Goal: Check status: Check status

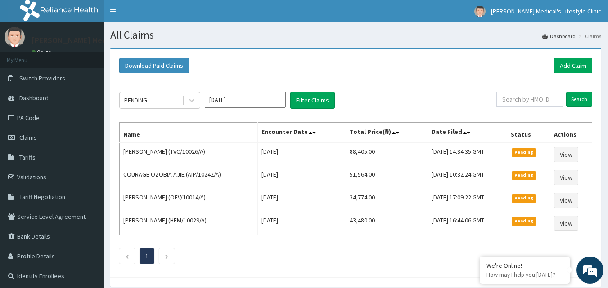
click at [249, 101] on input "Oct 2025" at bounding box center [245, 100] width 81 height 16
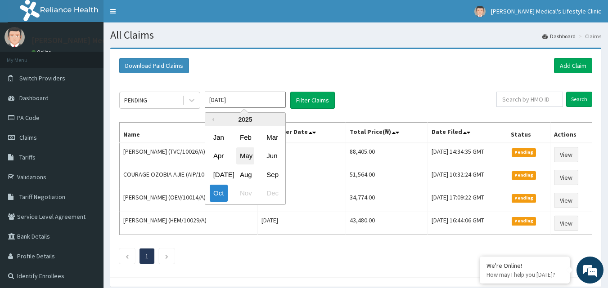
click at [242, 158] on div "May" at bounding box center [245, 156] width 18 height 17
type input "May 2025"
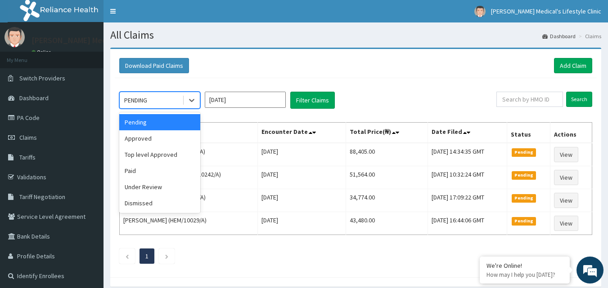
click at [183, 106] on div at bounding box center [191, 100] width 18 height 16
click at [158, 167] on div "Paid" at bounding box center [159, 171] width 81 height 16
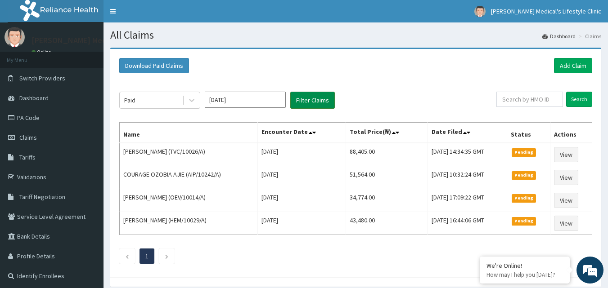
click at [312, 98] on button "Filter Claims" at bounding box center [312, 100] width 45 height 17
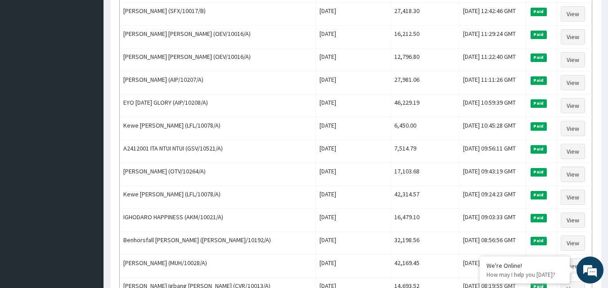
scroll to position [1080, 0]
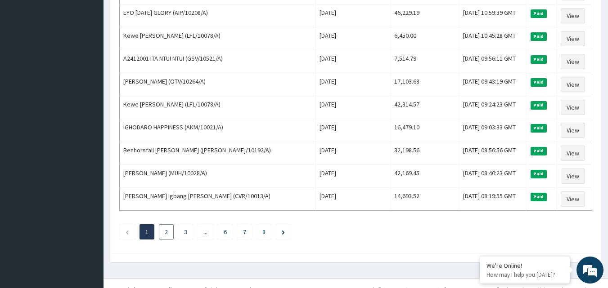
click at [172, 234] on li "2" at bounding box center [166, 232] width 15 height 15
click at [166, 232] on link "2" at bounding box center [166, 232] width 3 height 8
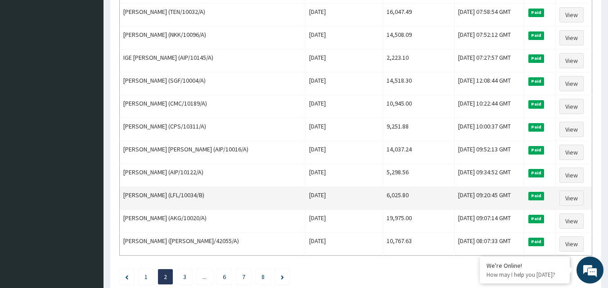
scroll to position [1093, 0]
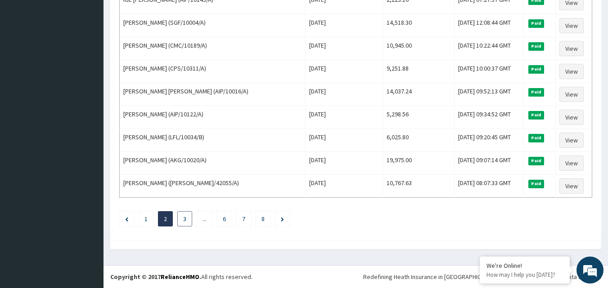
click at [181, 220] on li "3" at bounding box center [184, 219] width 15 height 15
click at [181, 219] on li "3" at bounding box center [184, 219] width 15 height 15
click at [188, 220] on li "3" at bounding box center [184, 219] width 15 height 15
click at [185, 224] on li "3" at bounding box center [184, 219] width 15 height 15
click at [189, 220] on li "3" at bounding box center [184, 219] width 15 height 15
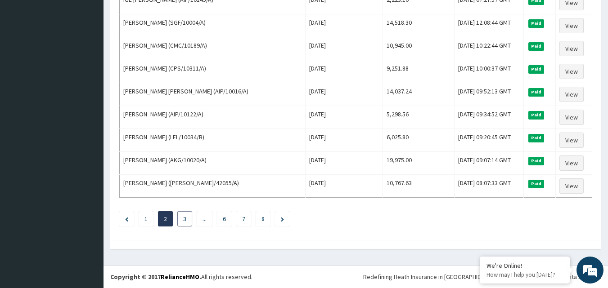
click at [188, 221] on li "3" at bounding box center [184, 219] width 15 height 15
click at [224, 218] on link "6" at bounding box center [224, 219] width 3 height 8
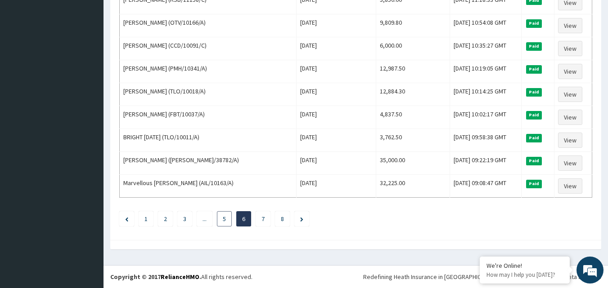
click at [219, 220] on li "5" at bounding box center [224, 219] width 15 height 15
click at [222, 220] on li "5" at bounding box center [224, 219] width 15 height 15
click at [226, 224] on li "5" at bounding box center [224, 219] width 15 height 15
click at [187, 220] on li "3" at bounding box center [184, 219] width 15 height 15
click at [184, 221] on link "3" at bounding box center [184, 219] width 3 height 8
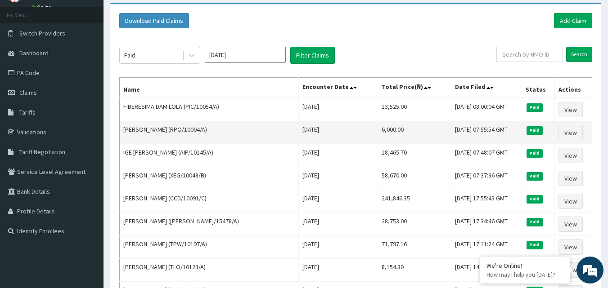
scroll to position [90, 0]
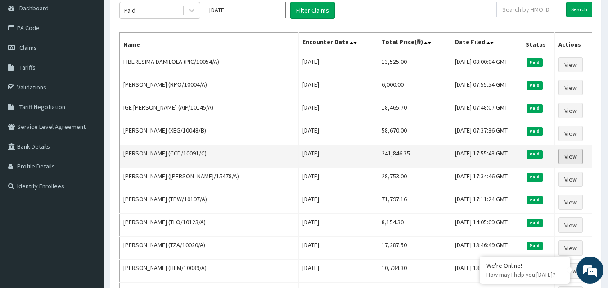
click at [568, 159] on link "View" at bounding box center [571, 156] width 24 height 15
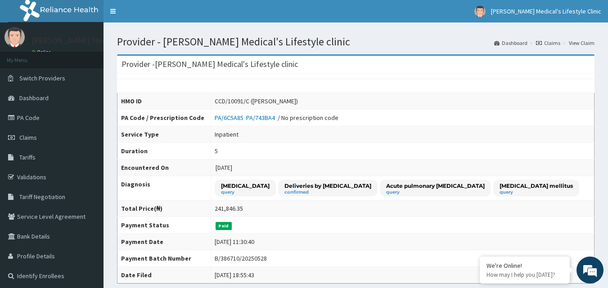
click at [247, 103] on div "CCD/10091/C ([PERSON_NAME])" at bounding box center [256, 101] width 83 height 9
click at [247, 103] on div "CCD/10091/C (HABIBAT AYEDUN)" at bounding box center [256, 101] width 83 height 9
drag, startPoint x: 266, startPoint y: 103, endPoint x: 231, endPoint y: 104, distance: 34.3
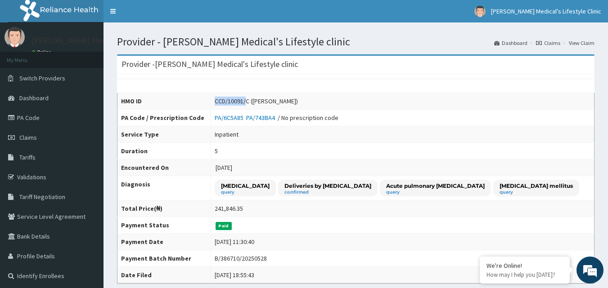
click at [231, 104] on td "CCD/10091/C (HABIBAT AYEDUN)" at bounding box center [402, 101] width 383 height 17
copy div "CCD/10091/"
click at [275, 117] on link "PA/743BA4" at bounding box center [262, 118] width 32 height 8
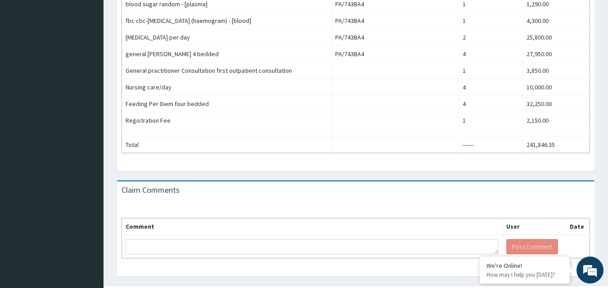
scroll to position [560, 0]
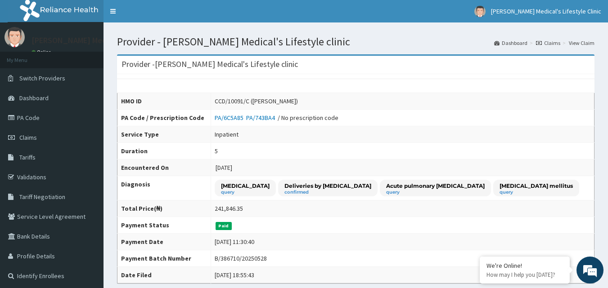
click at [563, 42] on li "View Claim" at bounding box center [577, 43] width 34 height 8
click at [560, 42] on link "Claims" at bounding box center [548, 43] width 24 height 8
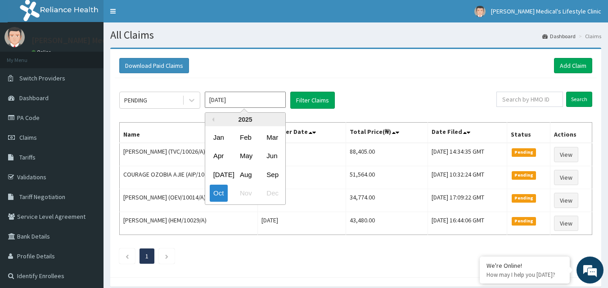
click at [221, 104] on input "Oct 2025" at bounding box center [245, 100] width 81 height 16
click at [253, 154] on div "May" at bounding box center [245, 156] width 18 height 17
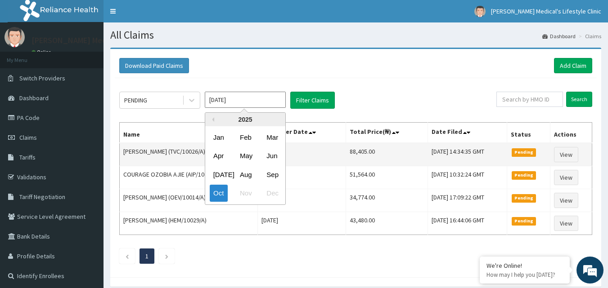
type input "May 2025"
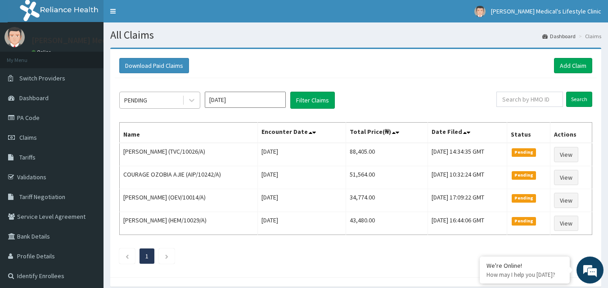
click at [175, 99] on div "PENDING" at bounding box center [151, 100] width 63 height 14
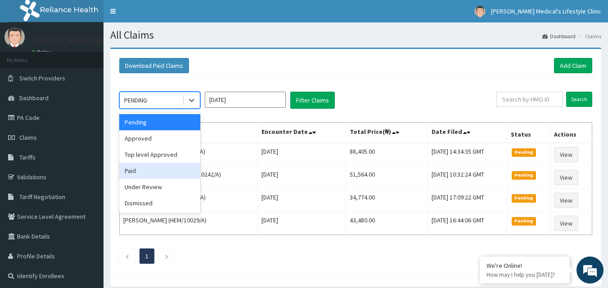
click at [146, 171] on div "Paid" at bounding box center [159, 171] width 81 height 16
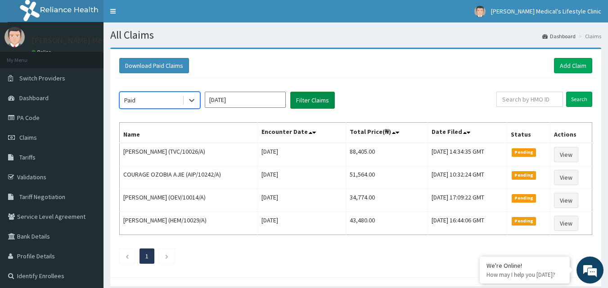
click at [311, 100] on button "Filter Claims" at bounding box center [312, 100] width 45 height 17
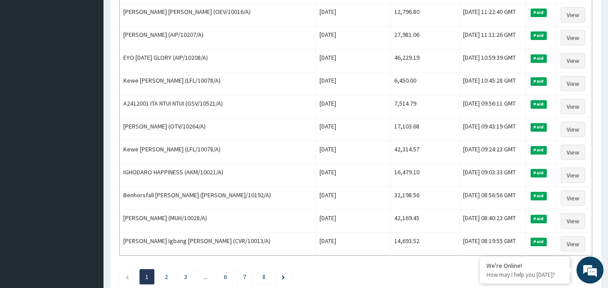
scroll to position [1093, 0]
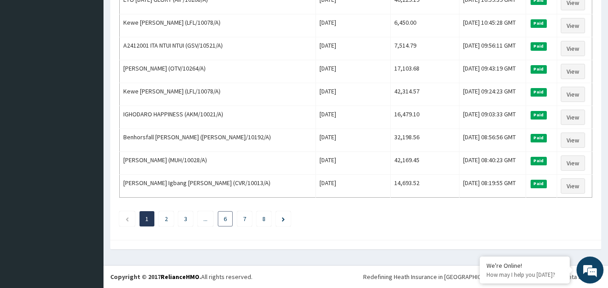
click at [224, 222] on link "6" at bounding box center [225, 219] width 3 height 8
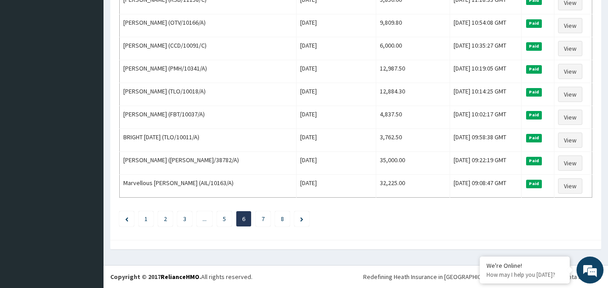
click at [270, 215] on ul "1 2 3 ... 5 6 7 8" at bounding box center [355, 219] width 473 height 15
click at [270, 217] on li "7" at bounding box center [263, 219] width 15 height 15
click at [264, 223] on link "7" at bounding box center [262, 219] width 3 height 8
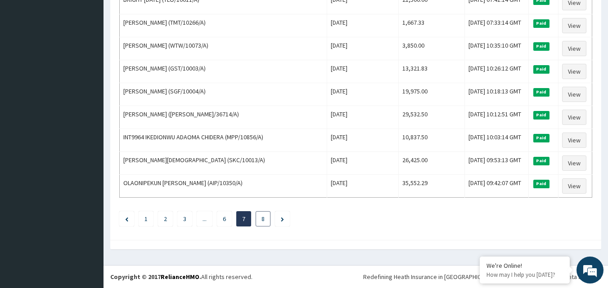
click at [268, 216] on li "8" at bounding box center [263, 219] width 15 height 15
click at [264, 221] on link "8" at bounding box center [262, 219] width 3 height 8
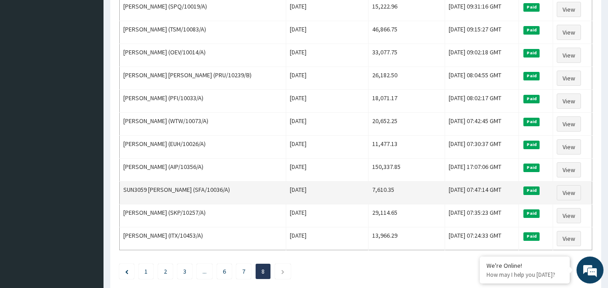
scroll to position [818, 0]
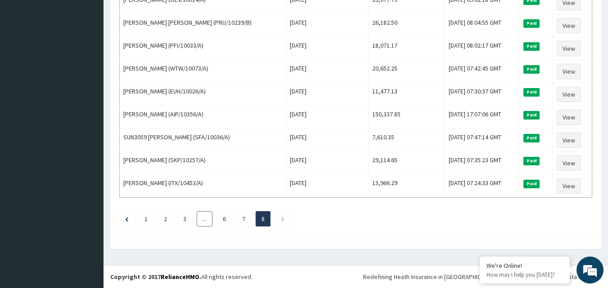
click at [211, 217] on li "..." at bounding box center [205, 219] width 16 height 15
click at [207, 220] on li "..." at bounding box center [205, 219] width 16 height 15
click at [206, 221] on li "..." at bounding box center [205, 219] width 16 height 15
click at [203, 221] on link "..." at bounding box center [205, 219] width 4 height 8
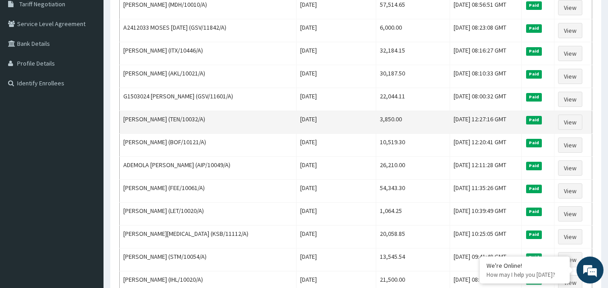
scroll to position [0, 0]
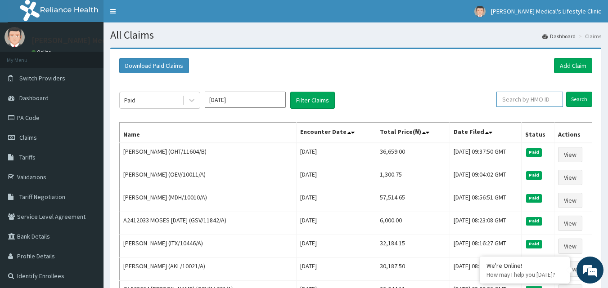
click at [505, 101] on input "text" at bounding box center [529, 99] width 67 height 15
paste input "CCD/10091/"
type input "CCD/10091/C"
click at [573, 99] on input "Search" at bounding box center [579, 99] width 26 height 15
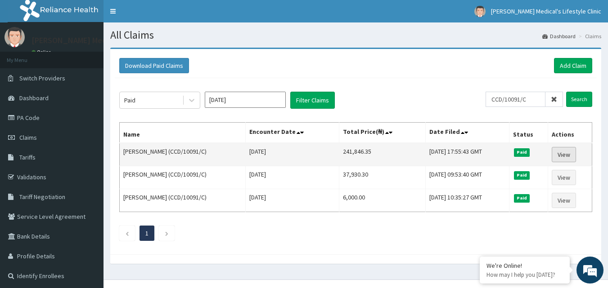
click at [567, 154] on link "View" at bounding box center [564, 154] width 24 height 15
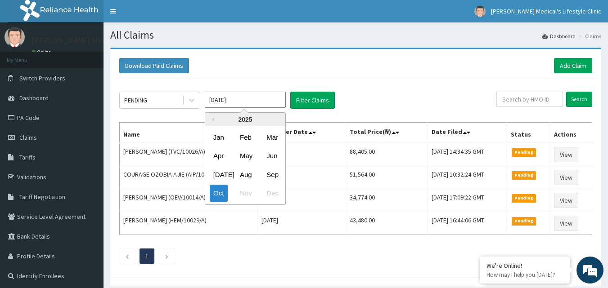
click at [243, 101] on input "Oct 2025" at bounding box center [245, 100] width 81 height 16
click at [269, 156] on div "Jun" at bounding box center [272, 156] width 18 height 17
type input "Jun 2025"
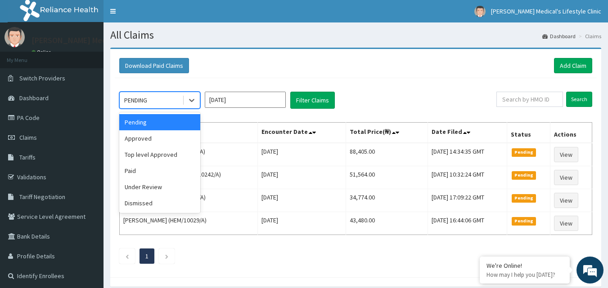
click at [176, 103] on div "PENDING" at bounding box center [151, 100] width 63 height 14
click at [158, 170] on div "Paid" at bounding box center [159, 171] width 81 height 16
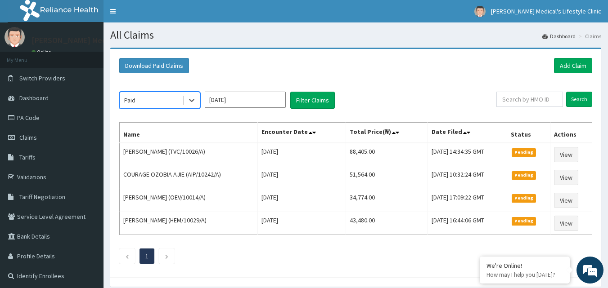
click at [322, 91] on div "option Paid, selected. Select is focused ,type to refine list, press Down to op…" at bounding box center [356, 175] width 482 height 195
click at [321, 96] on button "Filter Claims" at bounding box center [312, 100] width 45 height 17
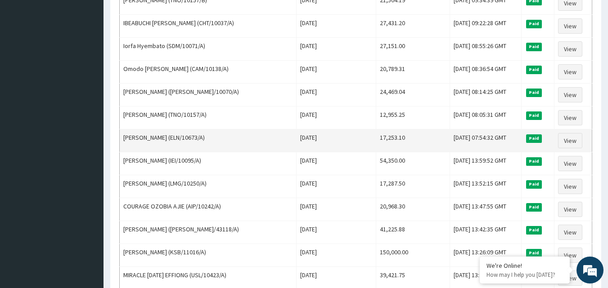
scroll to position [495, 0]
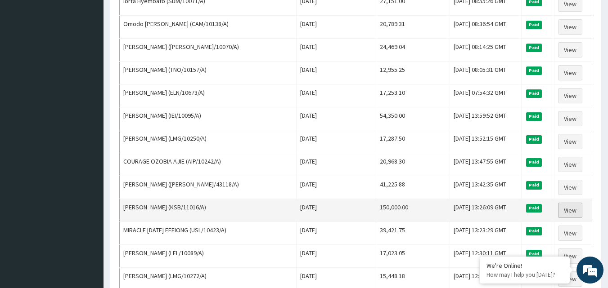
click at [564, 210] on link "View" at bounding box center [570, 210] width 24 height 15
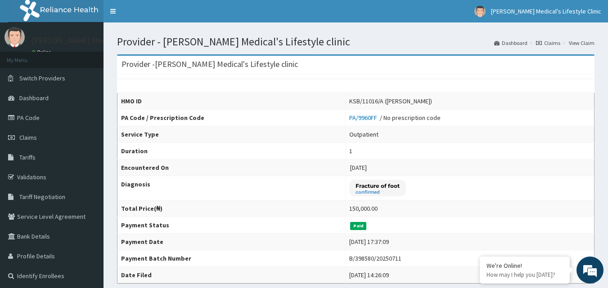
click at [545, 45] on link "Claims" at bounding box center [548, 43] width 24 height 8
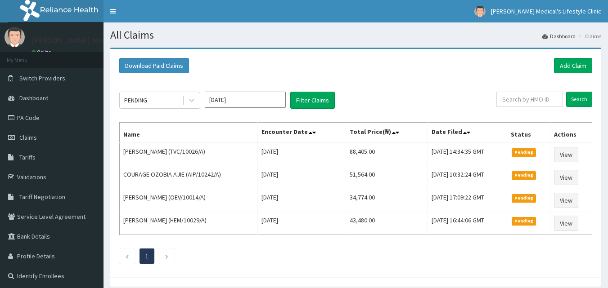
click at [204, 102] on div "PENDING [DATE] Filter Claims" at bounding box center [307, 100] width 377 height 17
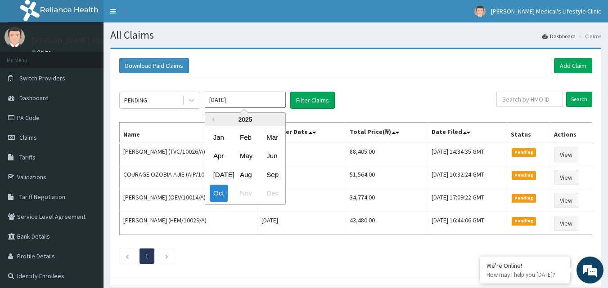
click at [222, 102] on input "[DATE]" at bounding box center [245, 100] width 81 height 16
click at [273, 155] on div "Jun" at bounding box center [272, 156] width 18 height 17
type input "[DATE]"
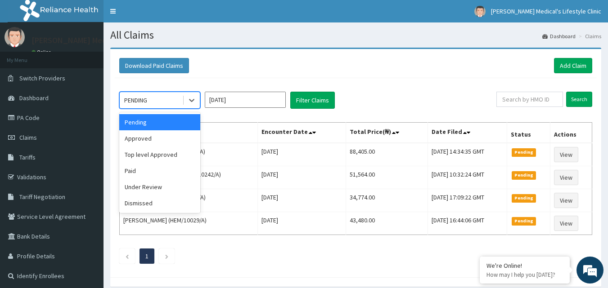
click at [176, 104] on div "PENDING" at bounding box center [151, 100] width 63 height 14
click at [156, 174] on div "Paid" at bounding box center [159, 171] width 81 height 16
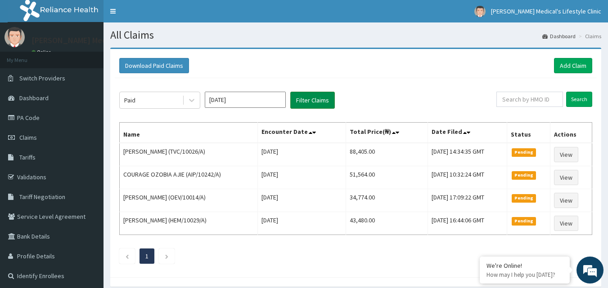
click at [333, 106] on button "Filter Claims" at bounding box center [312, 100] width 45 height 17
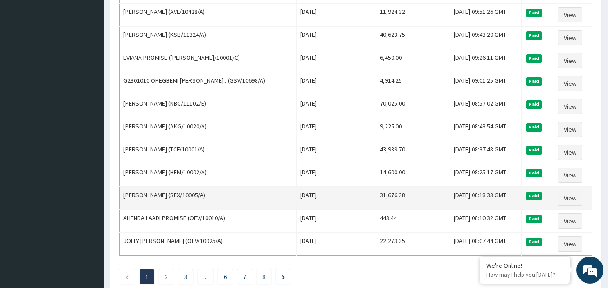
scroll to position [1080, 0]
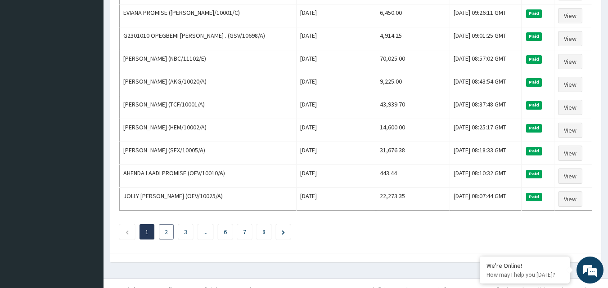
click at [163, 232] on li "2" at bounding box center [166, 232] width 15 height 15
click at [166, 232] on link "2" at bounding box center [166, 232] width 3 height 8
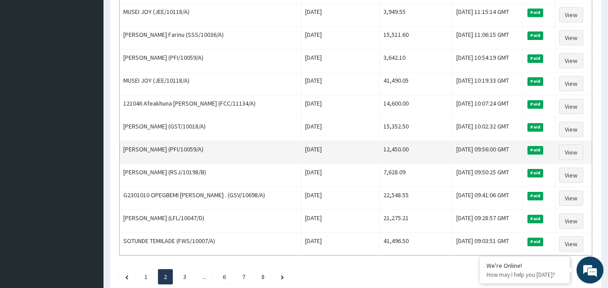
scroll to position [1093, 0]
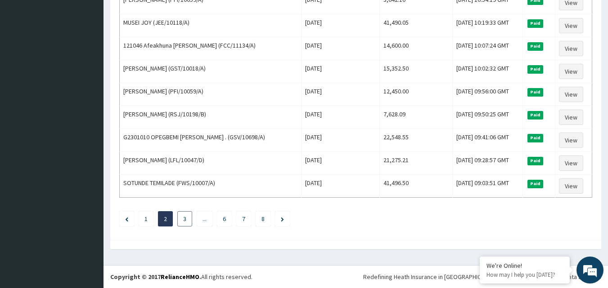
click at [183, 223] on li "3" at bounding box center [184, 219] width 15 height 15
click at [182, 220] on li "3" at bounding box center [184, 219] width 15 height 15
click at [185, 221] on link "3" at bounding box center [184, 219] width 3 height 8
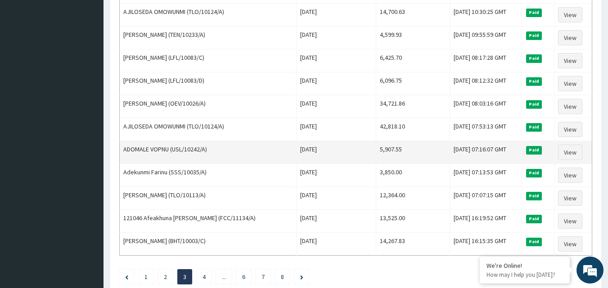
scroll to position [1080, 0]
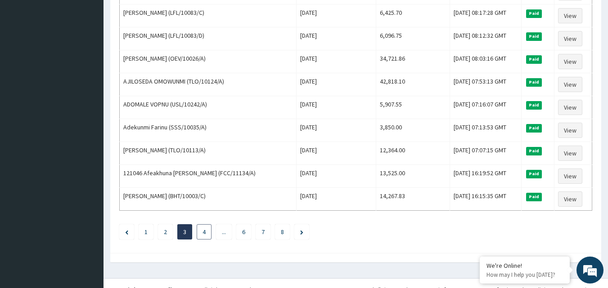
click at [201, 235] on li "4" at bounding box center [204, 232] width 15 height 15
click at [203, 234] on link "4" at bounding box center [204, 232] width 3 height 8
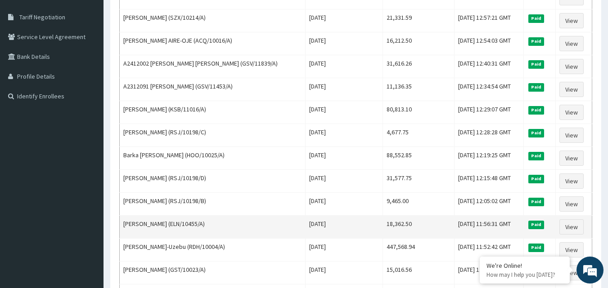
scroll to position [225, 0]
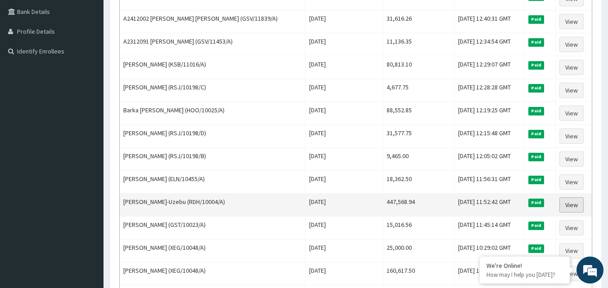
click at [569, 208] on link "View" at bounding box center [571, 205] width 24 height 15
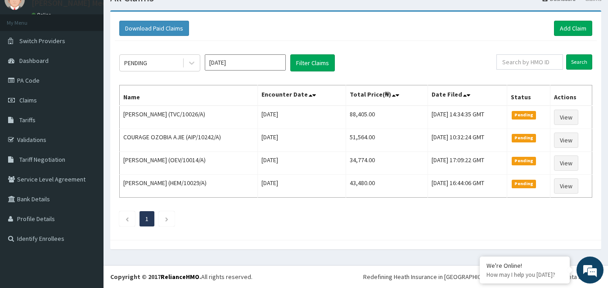
click at [258, 97] on th "Encounter Date" at bounding box center [301, 96] width 88 height 21
click at [231, 69] on input "Oct 2025" at bounding box center [245, 62] width 81 height 16
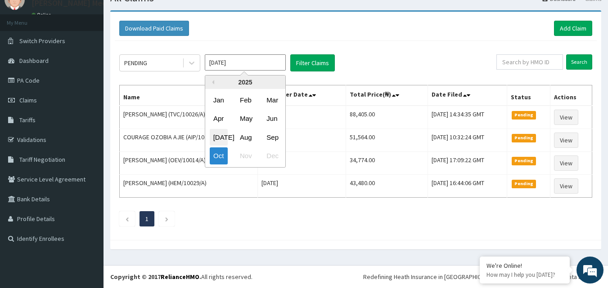
click at [218, 136] on div "Jul" at bounding box center [219, 137] width 18 height 17
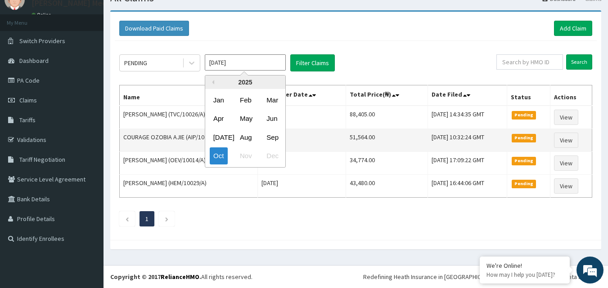
type input "Jul 2025"
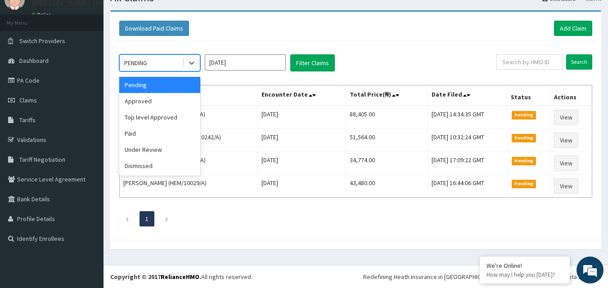
click at [158, 63] on div "PENDING" at bounding box center [151, 63] width 63 height 14
click at [161, 125] on div "Top level Approved" at bounding box center [159, 117] width 81 height 16
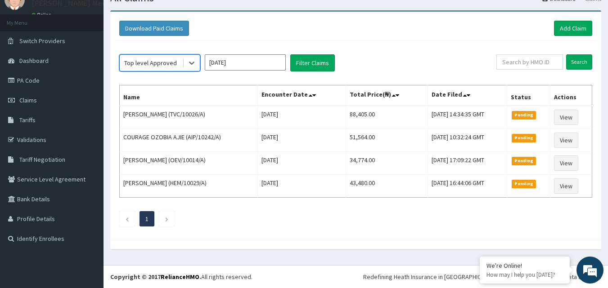
click at [158, 62] on div "Top level Approved" at bounding box center [150, 63] width 53 height 9
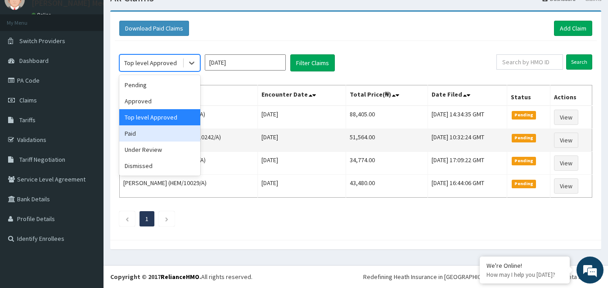
click at [167, 133] on div "Paid" at bounding box center [159, 134] width 81 height 16
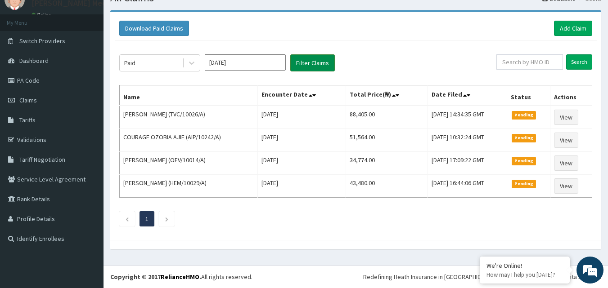
click at [329, 69] on button "Filter Claims" at bounding box center [312, 62] width 45 height 17
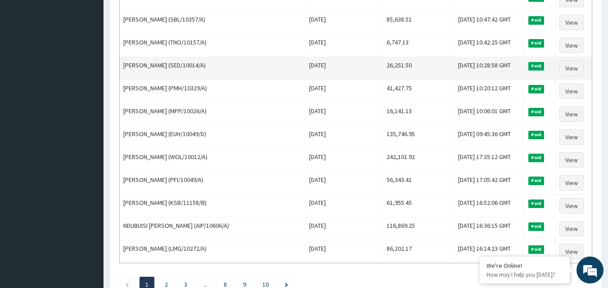
scroll to position [1073, 0]
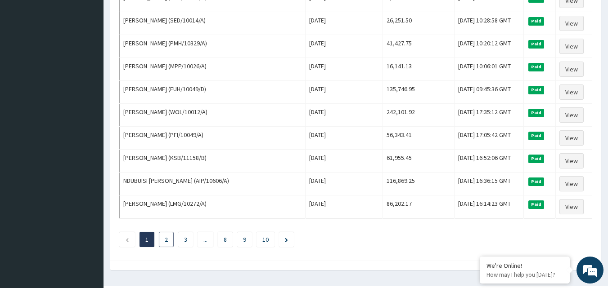
click at [166, 240] on link "2" at bounding box center [166, 240] width 3 height 8
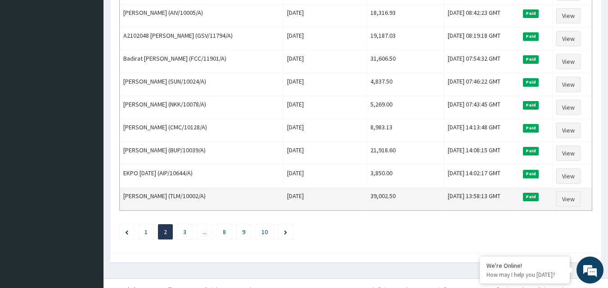
scroll to position [1093, 0]
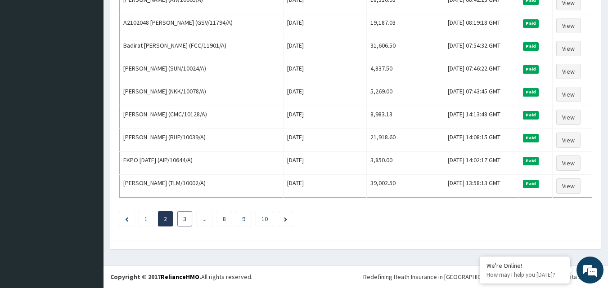
click at [190, 218] on li "3" at bounding box center [184, 219] width 15 height 15
click at [186, 223] on link "3" at bounding box center [184, 219] width 3 height 8
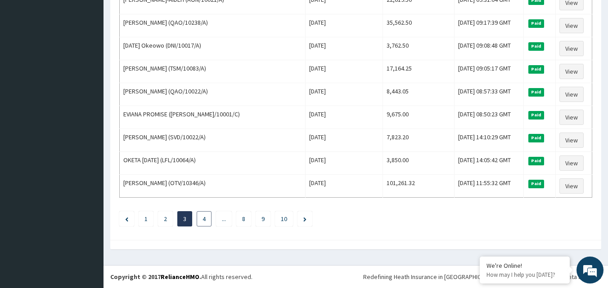
click at [203, 215] on link "4" at bounding box center [204, 219] width 3 height 8
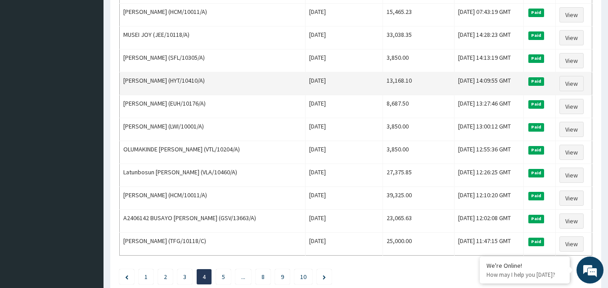
scroll to position [1080, 0]
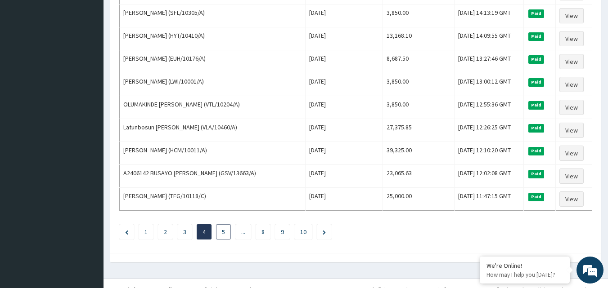
click at [229, 234] on li "5" at bounding box center [223, 232] width 15 height 15
click at [227, 234] on li "5" at bounding box center [223, 232] width 15 height 15
click at [219, 234] on li "5" at bounding box center [223, 232] width 15 height 15
click at [234, 227] on ul "1 2 3 4 5 ... 8 9 10" at bounding box center [355, 232] width 473 height 15
click at [225, 237] on li "5" at bounding box center [223, 232] width 15 height 15
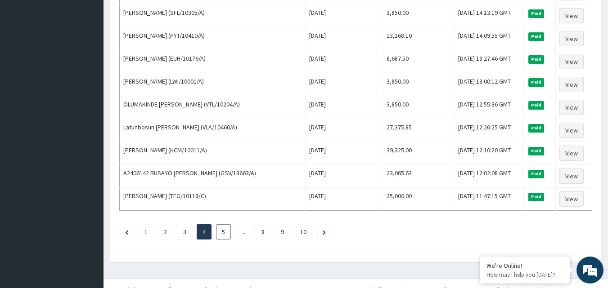
click at [222, 229] on link "5" at bounding box center [223, 232] width 3 height 8
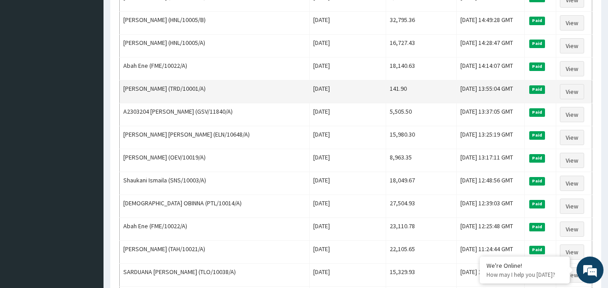
scroll to position [778, 0]
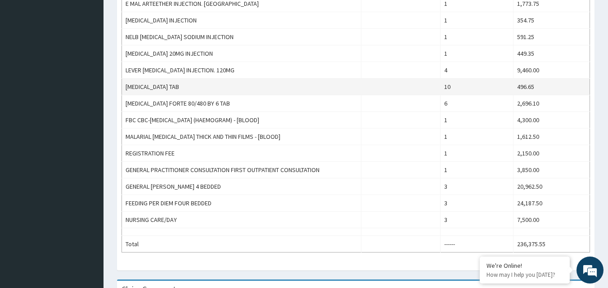
scroll to position [630, 0]
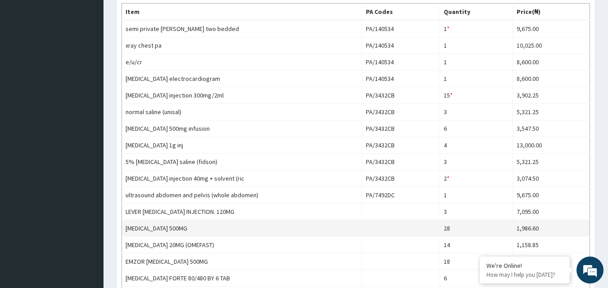
scroll to position [315, 0]
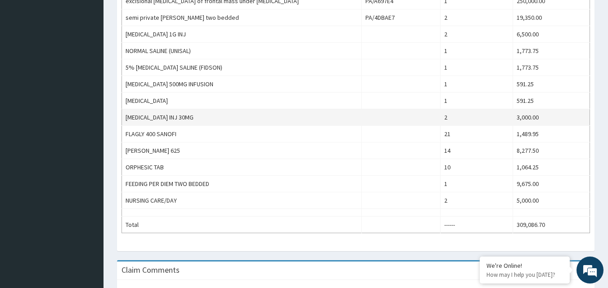
scroll to position [270, 0]
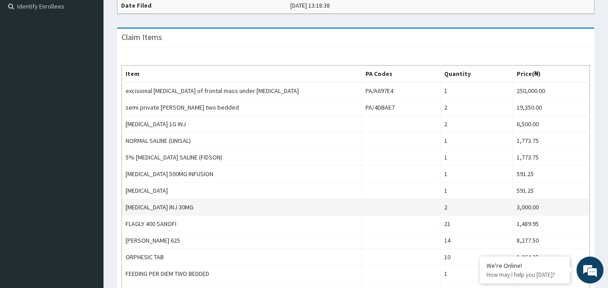
click at [155, 209] on td "PENTAZOCINE INJ 30MG" at bounding box center [242, 207] width 240 height 17
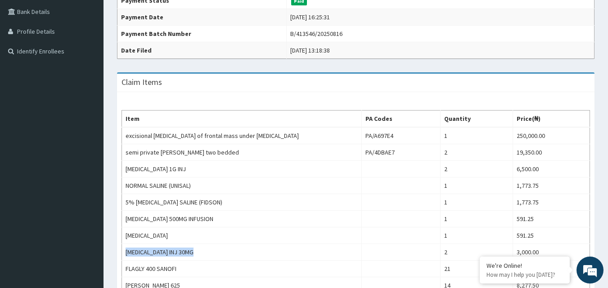
scroll to position [180, 0]
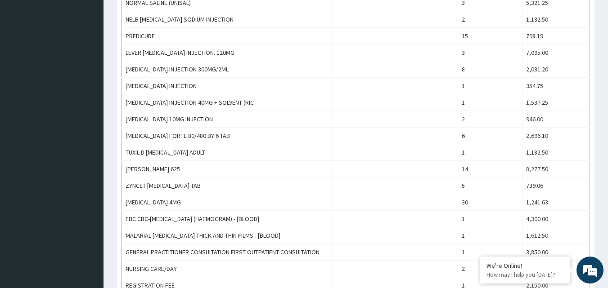
scroll to position [450, 0]
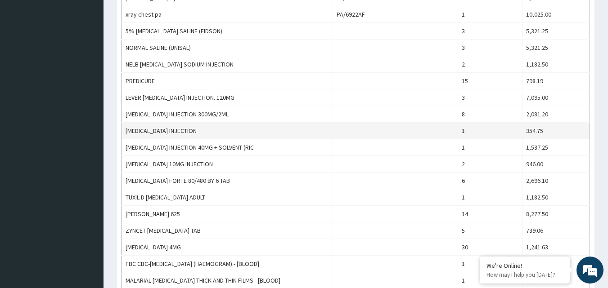
click at [159, 125] on td "[MEDICAL_DATA] INJECTION" at bounding box center [227, 131] width 211 height 17
copy td "[MEDICAL_DATA] INJECTION"
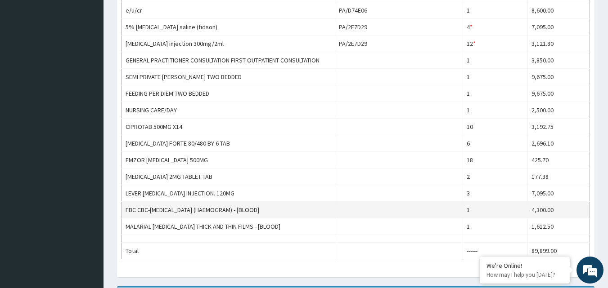
scroll to position [450, 0]
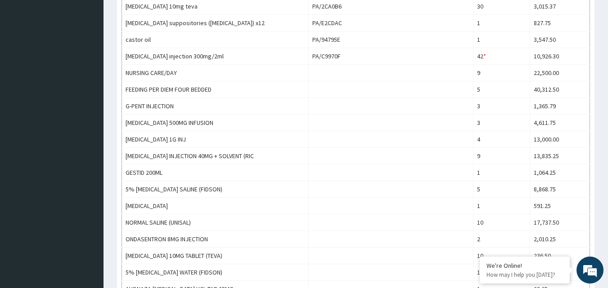
scroll to position [675, 0]
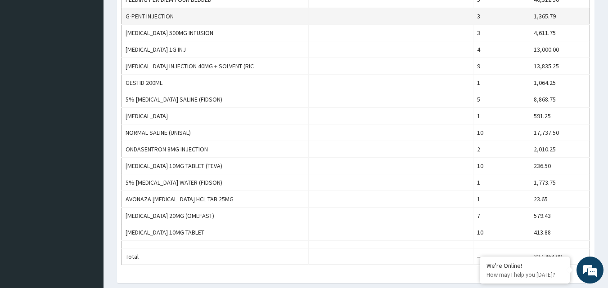
click at [156, 18] on td "G-PENT INJECTION" at bounding box center [215, 16] width 187 height 17
copy td "G-PENT INJECTION"
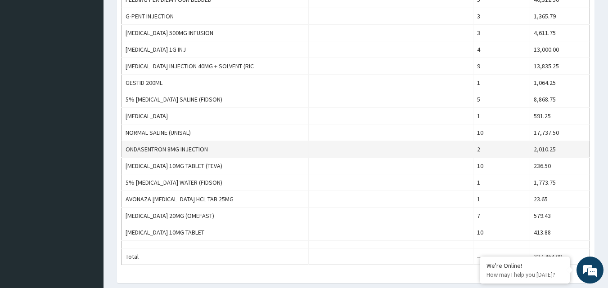
click at [161, 150] on td "ONDASENTRON 8MG INJECTION" at bounding box center [215, 149] width 187 height 17
copy td "ONDASENTRON 8MG INJECTION"
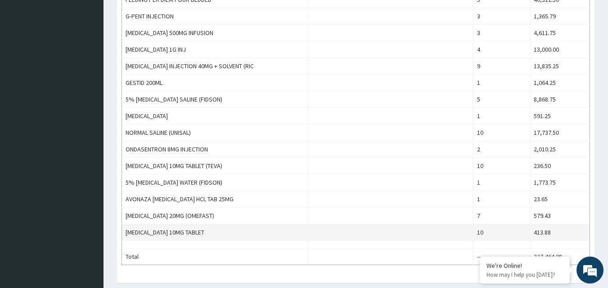
click at [153, 234] on td "BUSCOPAN 10MG TABLET" at bounding box center [215, 233] width 187 height 17
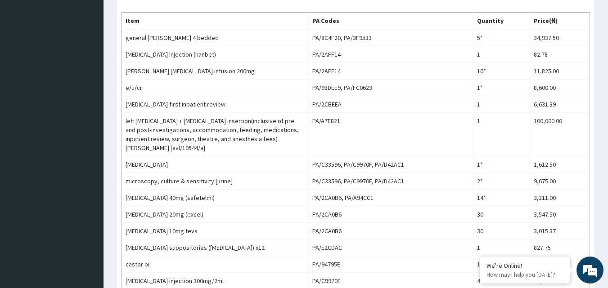
scroll to position [315, 0]
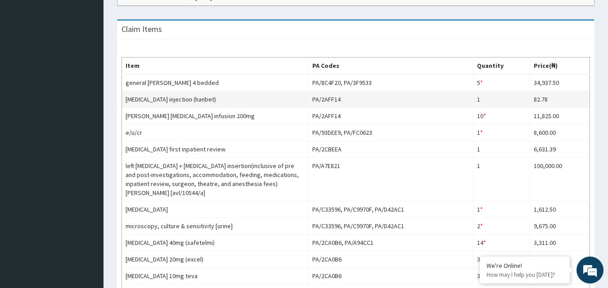
click at [161, 102] on td "metoclopramide injection (hanbet)" at bounding box center [215, 99] width 187 height 17
click at [161, 101] on td "metoclopramide injection (hanbet)" at bounding box center [215, 99] width 187 height 17
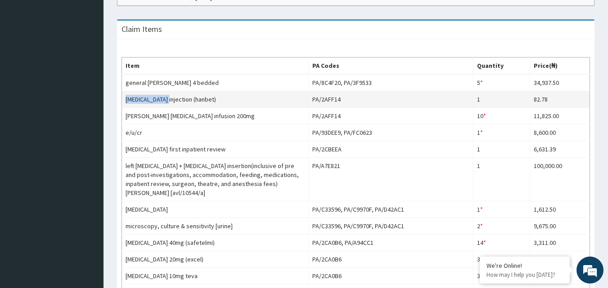
click at [161, 101] on td "metoclopramide injection (hanbet)" at bounding box center [215, 99] width 187 height 17
copy td "metoclopramide"
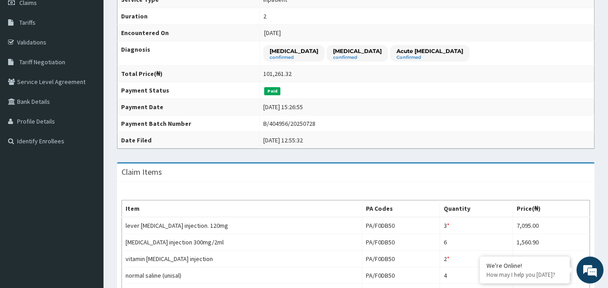
scroll to position [270, 0]
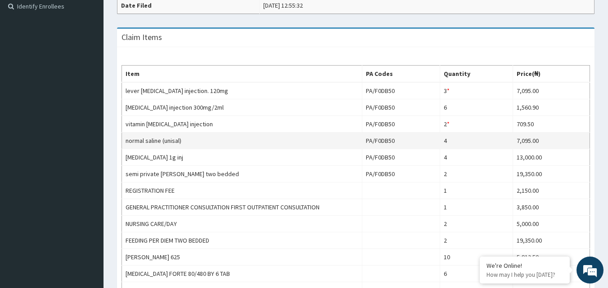
click at [156, 142] on td "normal saline (unisal)" at bounding box center [242, 141] width 240 height 17
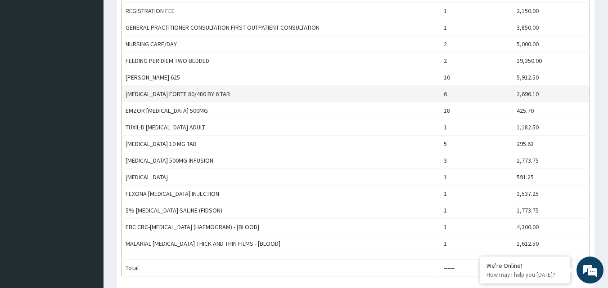
scroll to position [495, 0]
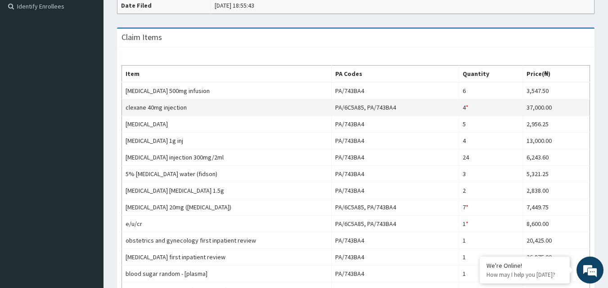
scroll to position [360, 0]
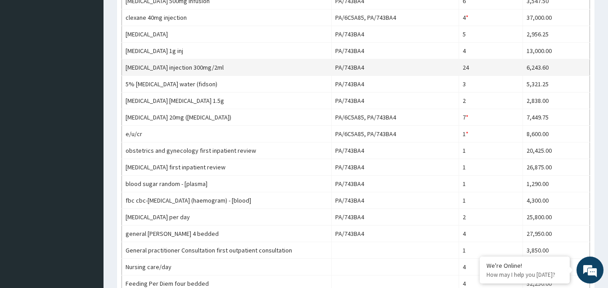
click at [151, 71] on td "[MEDICAL_DATA] injection 300mg/2ml" at bounding box center [227, 67] width 210 height 17
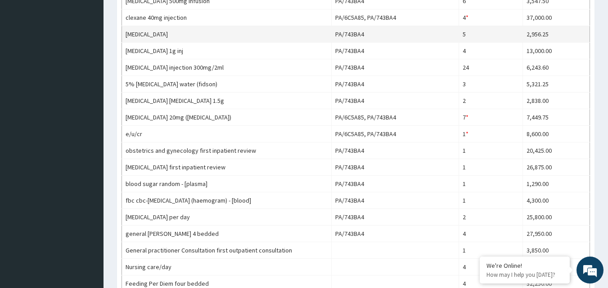
click at [139, 37] on td "[MEDICAL_DATA]" at bounding box center [227, 34] width 210 height 17
copy td "[MEDICAL_DATA]"
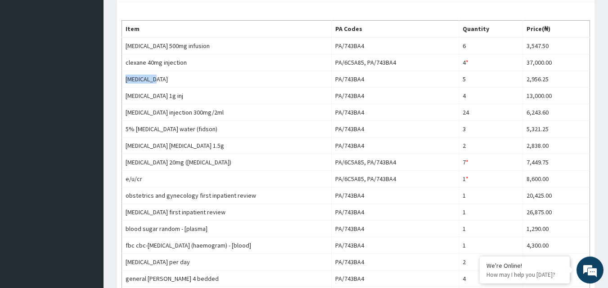
scroll to position [270, 0]
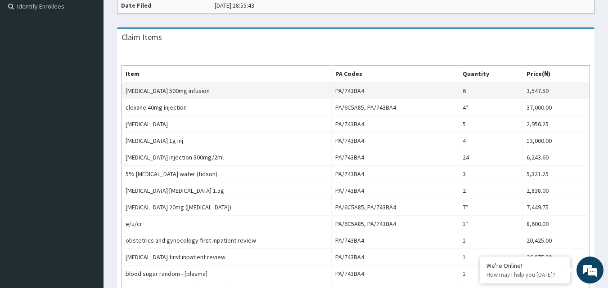
click at [162, 87] on td "[MEDICAL_DATA] 500mg infusion" at bounding box center [227, 90] width 210 height 17
copy td "[MEDICAL_DATA] 500mg infusion"
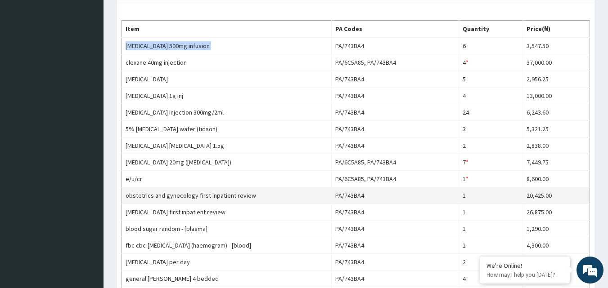
scroll to position [360, 0]
